Goal: Task Accomplishment & Management: Use online tool/utility

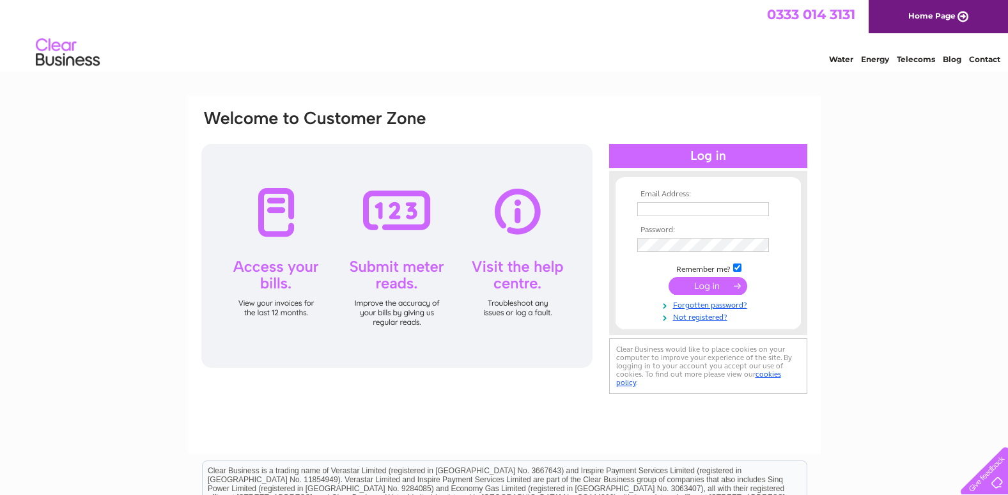
type input "[EMAIL_ADDRESS][DOMAIN_NAME]"
click at [708, 279] on input "submit" at bounding box center [708, 286] width 79 height 18
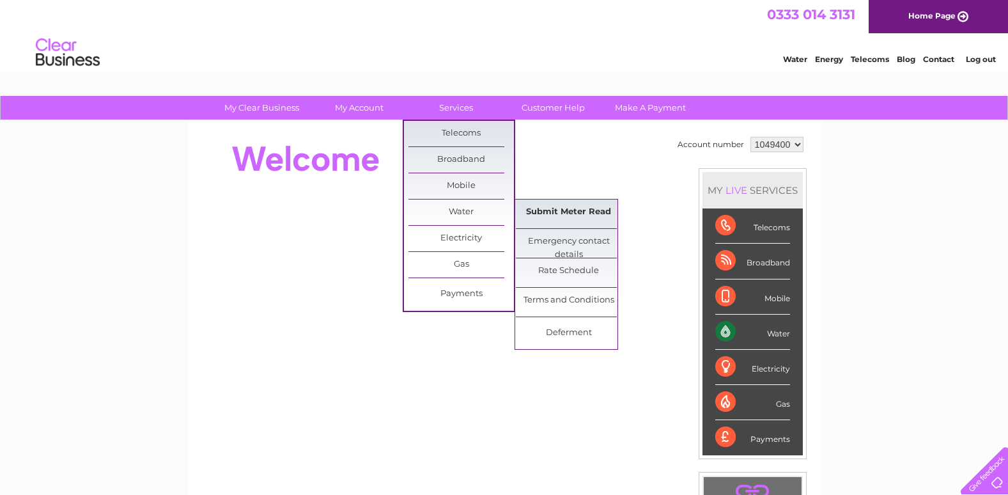
click at [580, 212] on link "Submit Meter Read" at bounding box center [568, 212] width 105 height 26
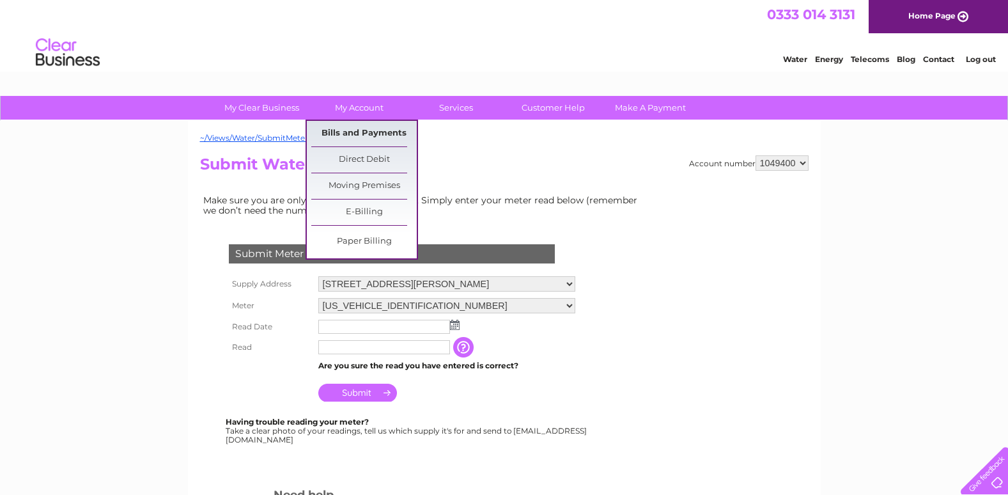
click at [365, 127] on link "Bills and Payments" at bounding box center [363, 134] width 105 height 26
click at [365, 130] on link "Bills and Payments" at bounding box center [363, 134] width 105 height 26
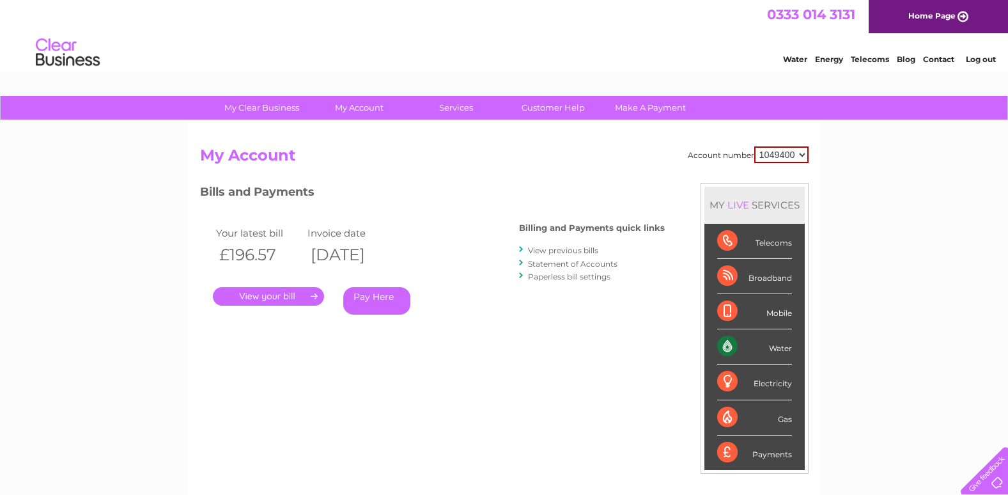
click at [277, 292] on link "." at bounding box center [268, 296] width 111 height 19
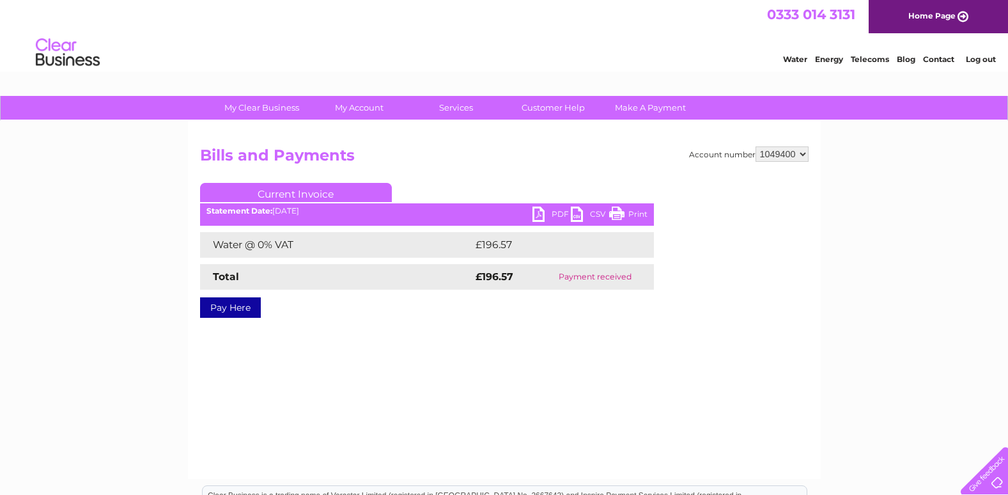
click at [548, 210] on link "PDF" at bounding box center [551, 215] width 38 height 19
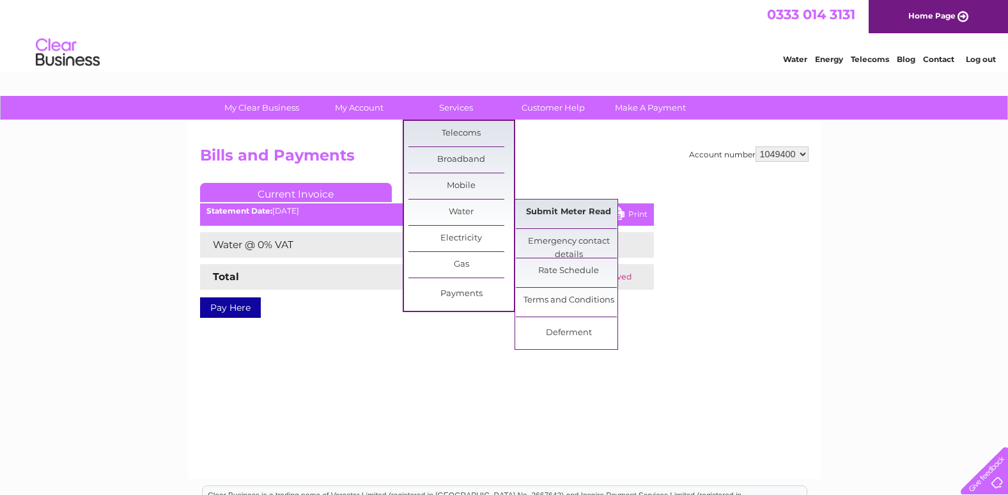
click at [582, 213] on link "Submit Meter Read" at bounding box center [568, 212] width 105 height 26
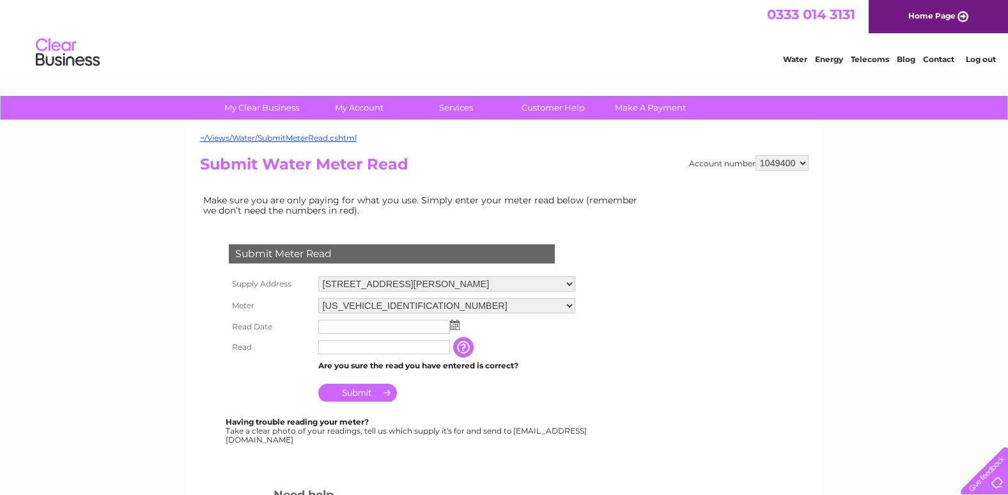
click at [454, 323] on img at bounding box center [455, 325] width 10 height 10
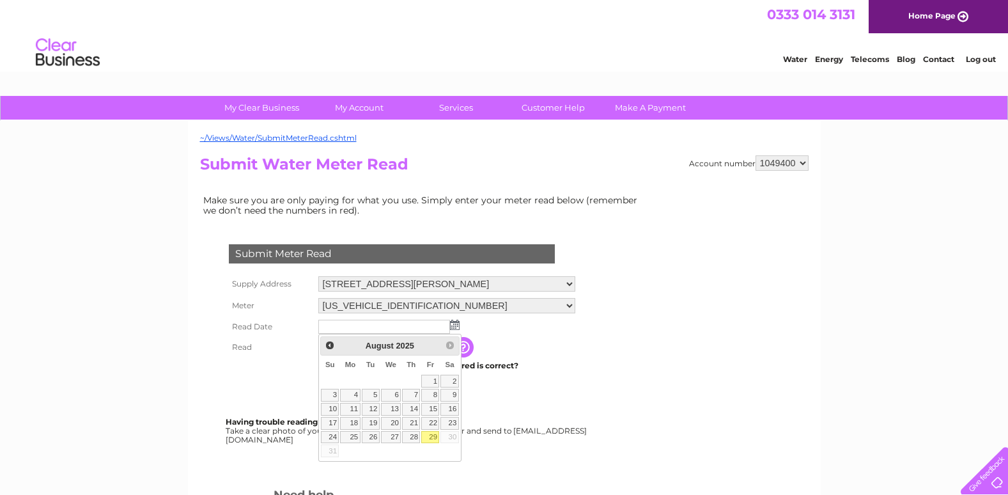
click at [430, 431] on link "29" at bounding box center [430, 437] width 18 height 13
type input "2025/08/29"
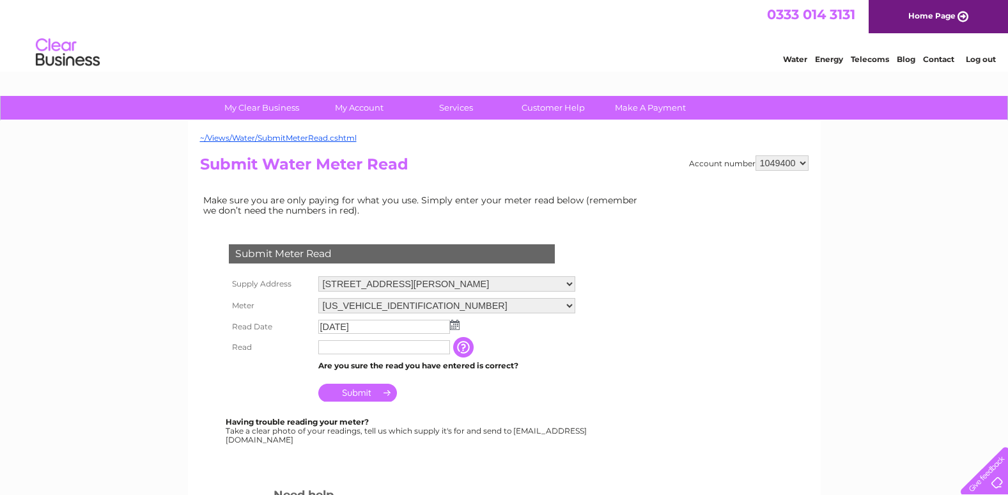
click at [404, 347] on input "text" at bounding box center [384, 347] width 132 height 14
click at [364, 392] on input "Submit" at bounding box center [357, 393] width 79 height 18
click at [350, 387] on input "Submit" at bounding box center [357, 393] width 79 height 18
click at [371, 348] on input "99853" at bounding box center [384, 347] width 132 height 14
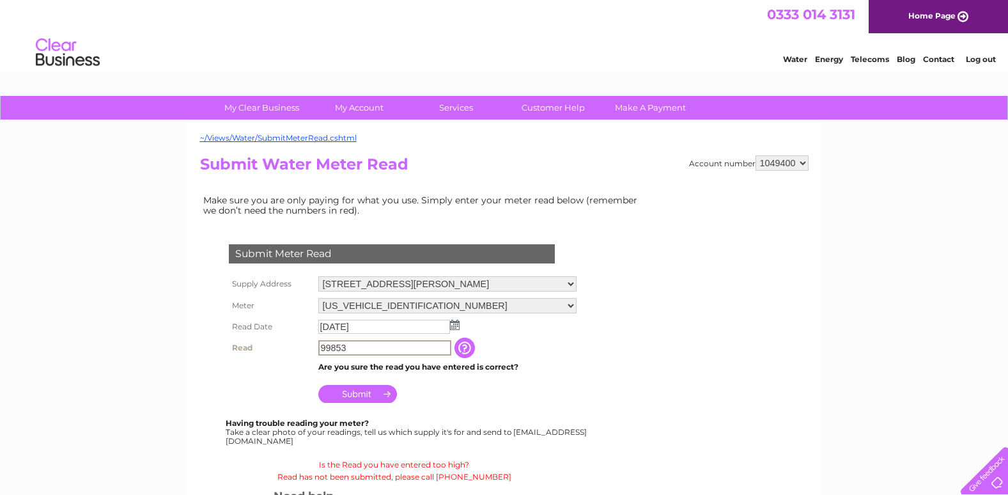
click at [373, 347] on input "99853" at bounding box center [384, 347] width 133 height 15
type input "998"
click at [366, 388] on input "Submit" at bounding box center [357, 393] width 79 height 18
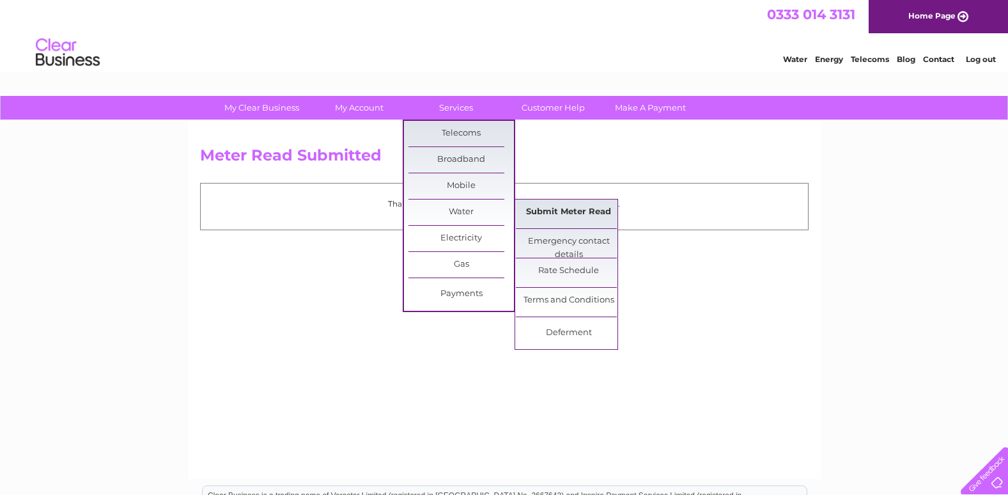
click at [578, 210] on link "Submit Meter Read" at bounding box center [568, 212] width 105 height 26
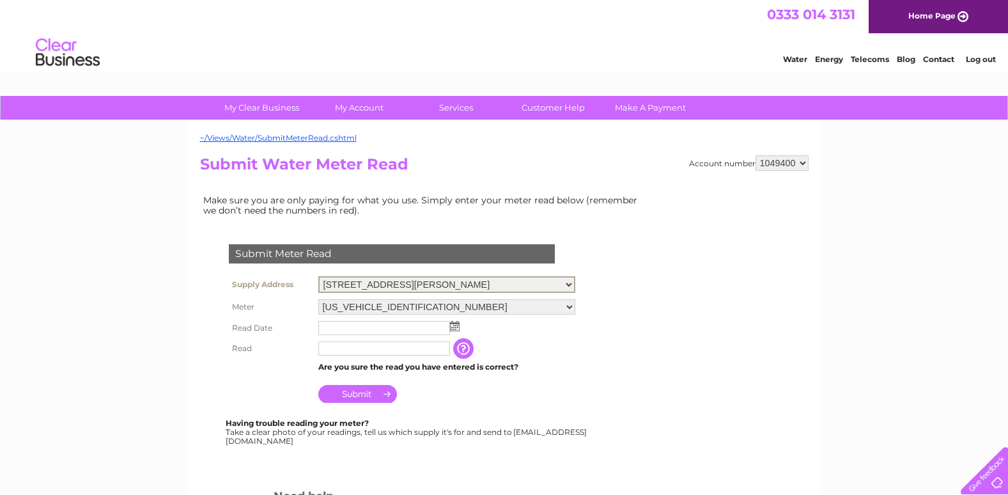
click at [575, 286] on select "2 Fulwood Avenue, Linwood, Paisley, Renfrewshire, PA3 3HL 80 Bridge St, Linwood…" at bounding box center [446, 284] width 257 height 17
select select "520424"
click at [318, 276] on select "2 Fulwood Avenue, Linwood, Paisley, Renfrewshire, PA3 3HL 80 Bridge St, Linwood…" at bounding box center [446, 284] width 257 height 17
click at [454, 325] on img at bounding box center [455, 325] width 10 height 10
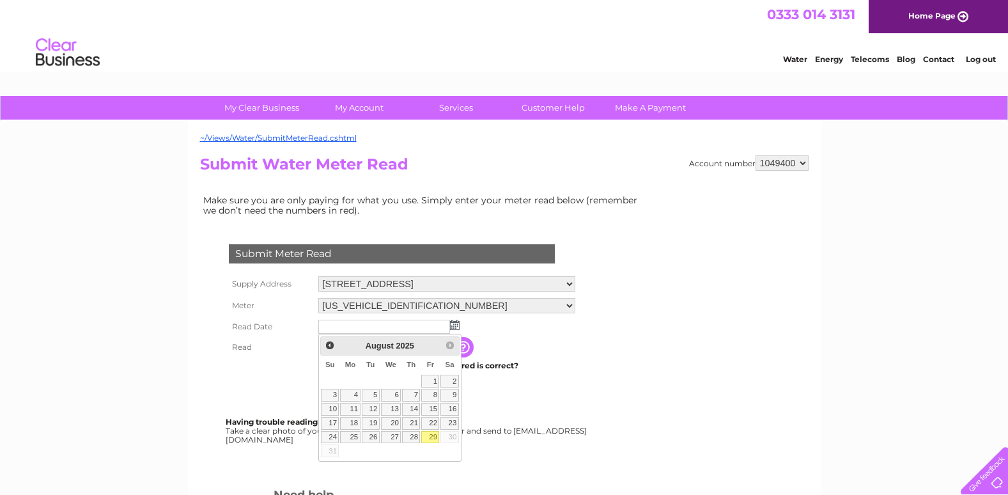
click at [431, 435] on link "29" at bounding box center [430, 437] width 18 height 13
type input "2025/08/29"
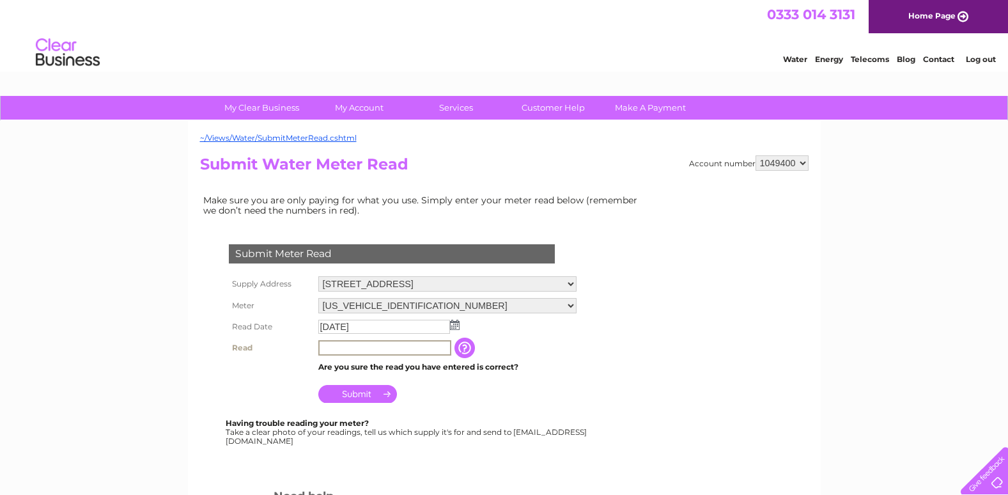
click at [370, 344] on input "text" at bounding box center [384, 347] width 133 height 15
type input "1781"
click at [354, 394] on input "Submit" at bounding box center [357, 393] width 79 height 18
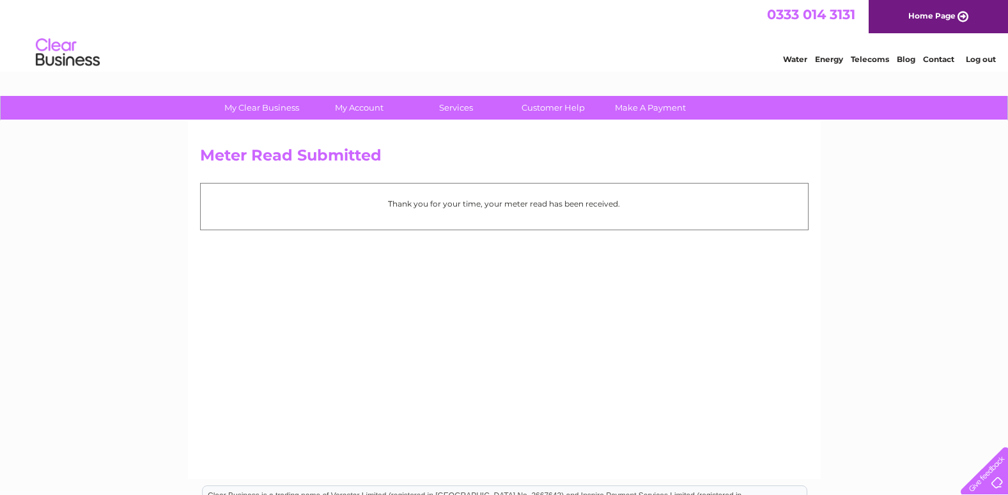
click at [981, 55] on link "Log out" at bounding box center [981, 59] width 30 height 10
